Goal: Task Accomplishment & Management: Use online tool/utility

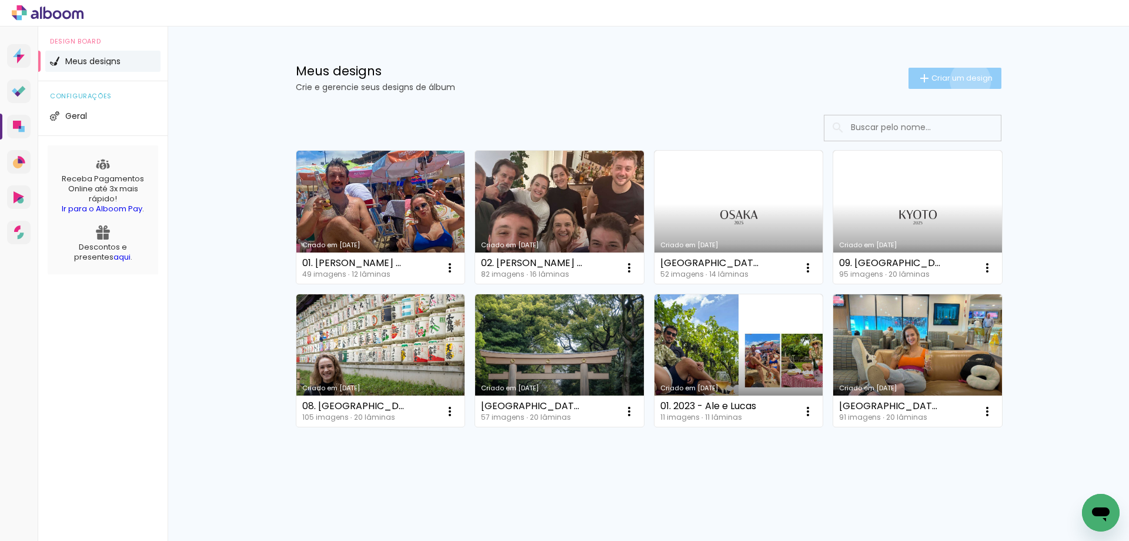
click at [968, 81] on span "Criar um design" at bounding box center [962, 78] width 61 height 8
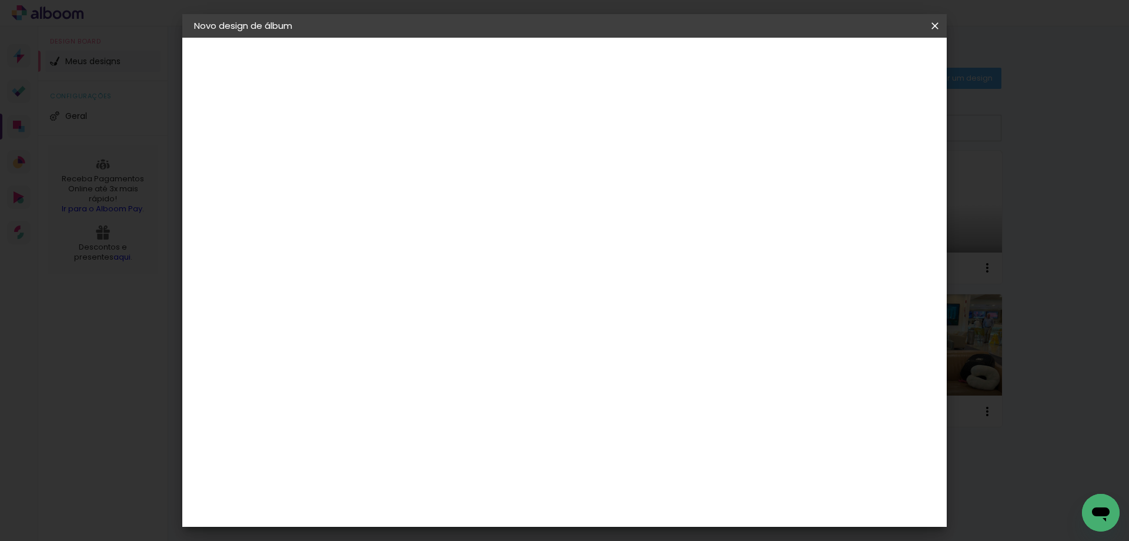
click at [386, 159] on input at bounding box center [386, 158] width 0 height 18
type input "11 . [GEOGRAPHIC_DATA]"
type paper-input "11 . [GEOGRAPHIC_DATA]"
click at [0, 0] on slot "Avançar" at bounding box center [0, 0] width 0 height 0
click at [476, 222] on input at bounding box center [416, 223] width 119 height 15
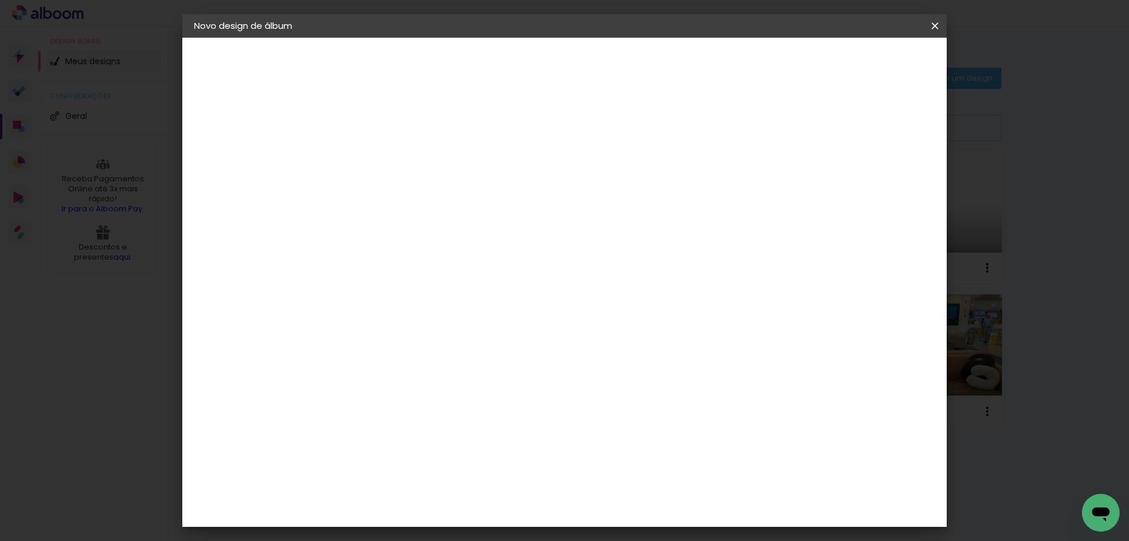
type input "FOTO"
type paper-input "FOTO"
click at [463, 459] on paper-item "Fotolab Álbuns" at bounding box center [408, 474] width 110 height 31
click at [415, 465] on div "Fotolab Álbuns" at bounding box center [397, 474] width 36 height 19
click at [0, 0] on slot "Avançar" at bounding box center [0, 0] width 0 height 0
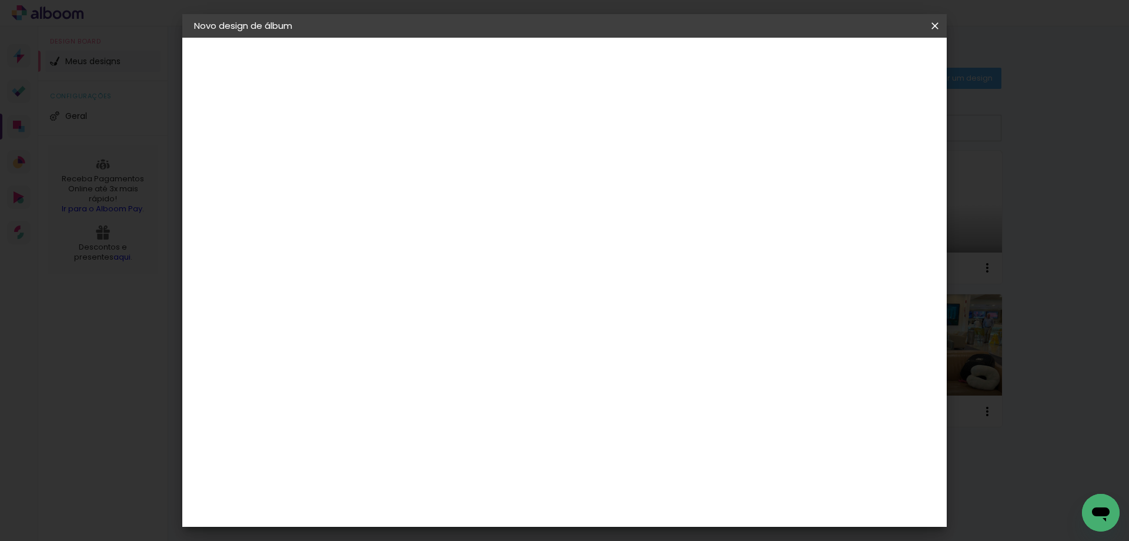
scroll to position [79, 0]
